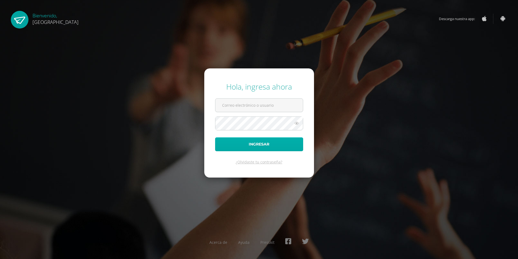
type input "[EMAIL_ADDRESS][DOMAIN_NAME]"
click at [258, 142] on button "Ingresar" at bounding box center [259, 144] width 88 height 14
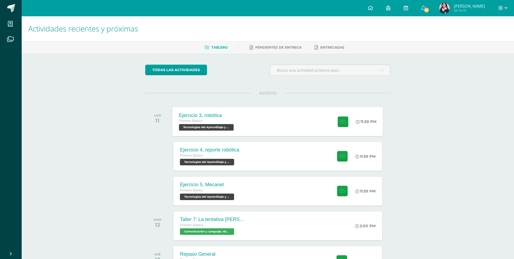
click at [189, 110] on div "Ejercicio 3, robótica Primero Básico Tecnologías del Aprendizaje y la Comunicac…" at bounding box center [207, 121] width 69 height 29
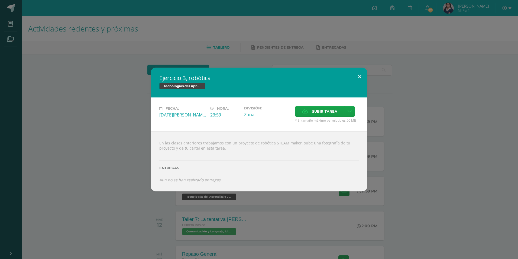
click at [358, 74] on button at bounding box center [359, 76] width 15 height 18
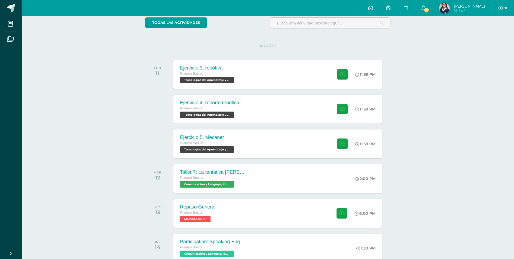
scroll to position [43, 0]
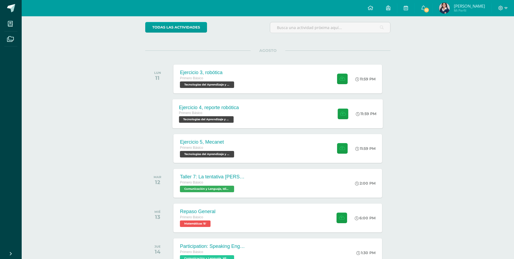
click at [195, 105] on div "Ejercicio 4, reporte robótica" at bounding box center [209, 107] width 60 height 6
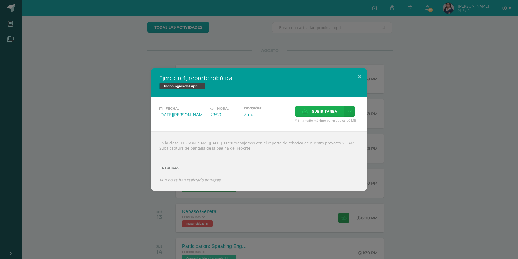
click at [314, 106] on span "Subir tarea" at bounding box center [324, 111] width 25 height 10
click at [0, 0] on input "Subir tarea" at bounding box center [0, 0] width 0 height 0
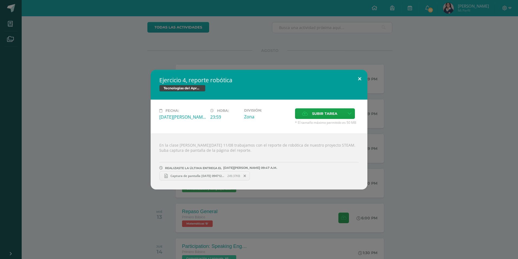
click at [360, 79] on button at bounding box center [359, 79] width 15 height 18
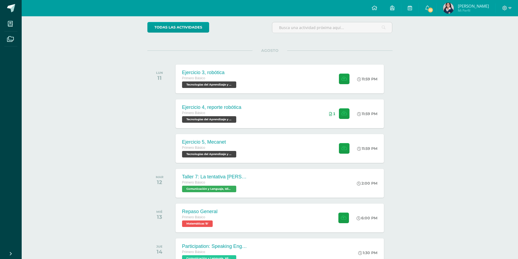
drag, startPoint x: 360, startPoint y: 79, endPoint x: 356, endPoint y: 88, distance: 9.9
click at [357, 79] on button at bounding box center [350, 84] width 14 height 17
